Goal: Information Seeking & Learning: Compare options

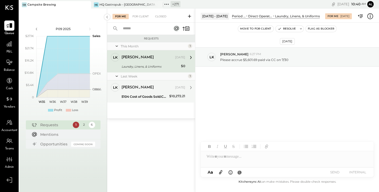
click at [142, 92] on div "[PERSON_NAME] [DATE]" at bounding box center [153, 87] width 64 height 9
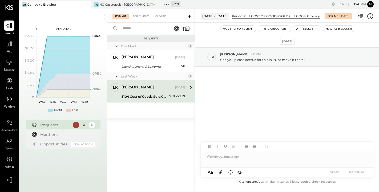
click at [257, 159] on div at bounding box center [286, 156] width 173 height 11
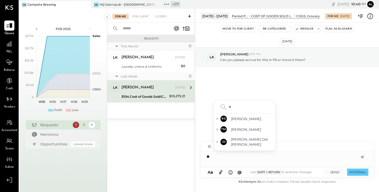
type input "**"
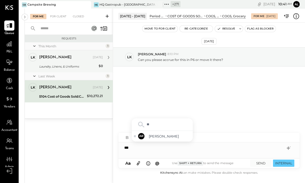
click at [56, 66] on div "Laundry, Linens, & Uniforms" at bounding box center [68, 66] width 58 height 5
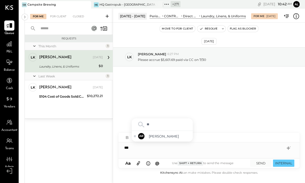
click at [141, 146] on div "***" at bounding box center [208, 147] width 181 height 11
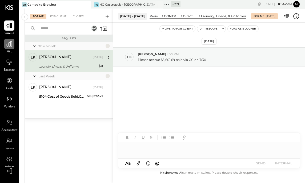
click at [9, 44] on icon at bounding box center [9, 43] width 7 height 7
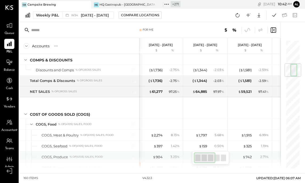
scroll to position [203, 0]
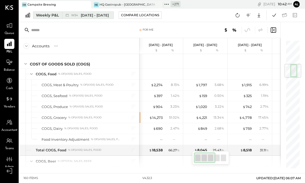
click at [44, 17] on div "Weekly P&L" at bounding box center [47, 15] width 23 height 5
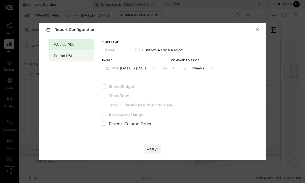
click at [72, 54] on div "Period P&L" at bounding box center [72, 55] width 37 height 5
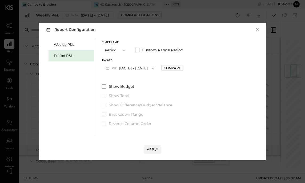
click at [150, 65] on button "P09 [DATE] - [DATE]" at bounding box center [129, 68] width 55 height 10
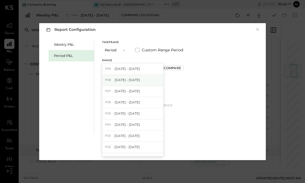
click at [151, 77] on div "P08 [DATE] - [DATE]" at bounding box center [132, 80] width 61 height 11
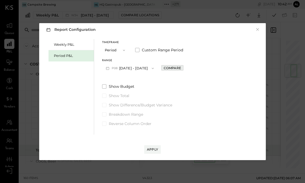
click at [178, 67] on div "Compare" at bounding box center [171, 68] width 17 height 5
click at [186, 67] on icon "button" at bounding box center [183, 68] width 3 height 3
type input "*"
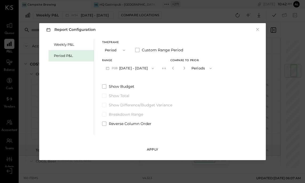
click at [153, 146] on button "Apply" at bounding box center [152, 149] width 17 height 9
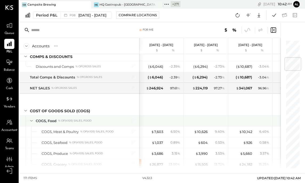
scroll to position [208, 0]
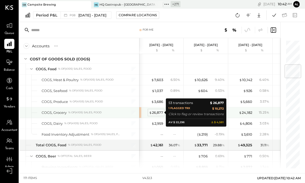
click at [150, 112] on span "$" at bounding box center [150, 112] width 3 height 4
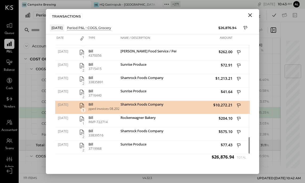
click at [238, 103] on icon at bounding box center [238, 106] width 5 height 7
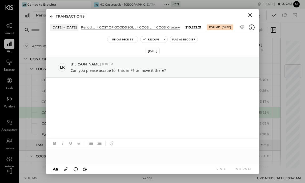
click at [249, 14] on icon "Close" at bounding box center [250, 15] width 6 height 6
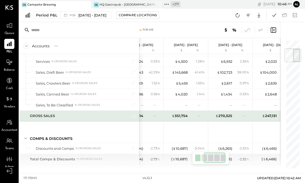
scroll to position [0, 64]
